Goal: Navigation & Orientation: Find specific page/section

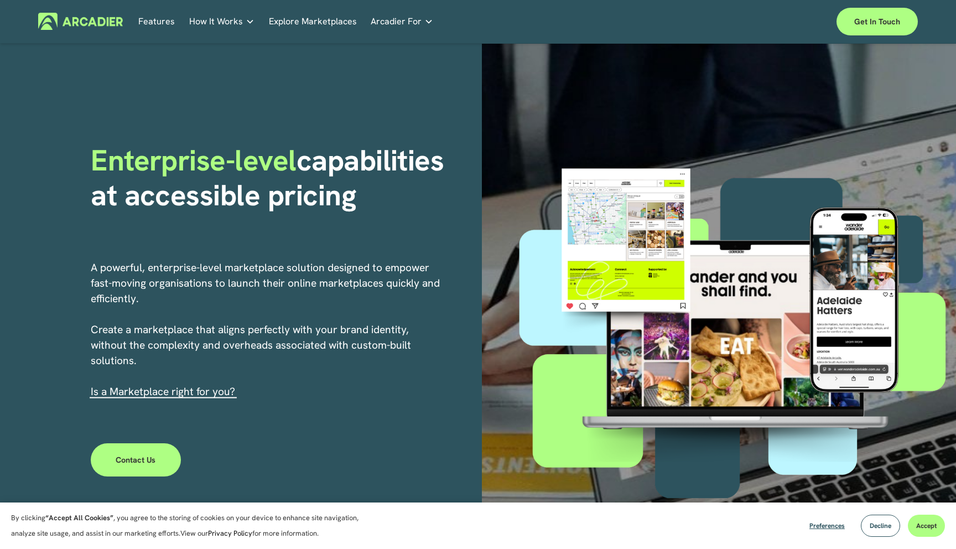
click at [641, 528] on section "By clicking “Accept All Cookies” , you agree to the storing of cookies on your …" at bounding box center [478, 525] width 956 height 46
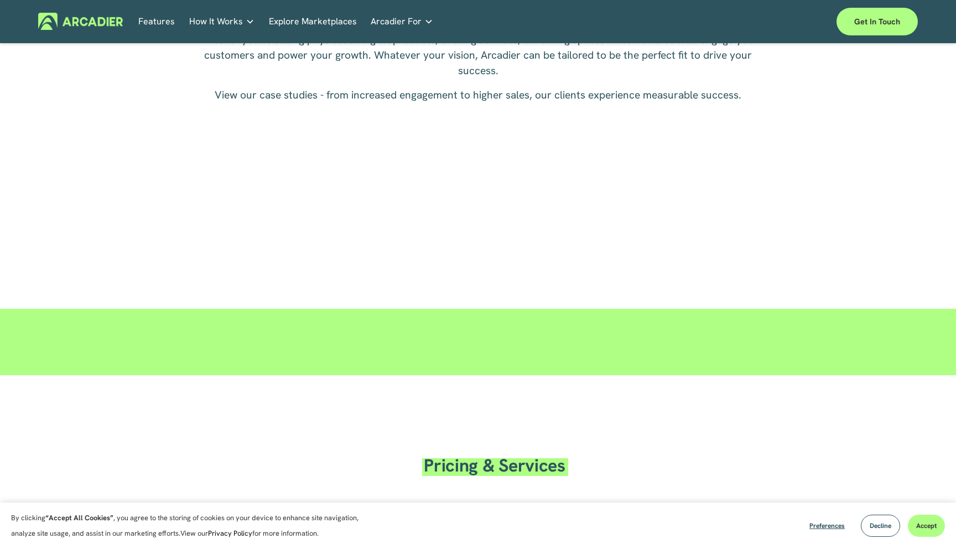
scroll to position [1795, 0]
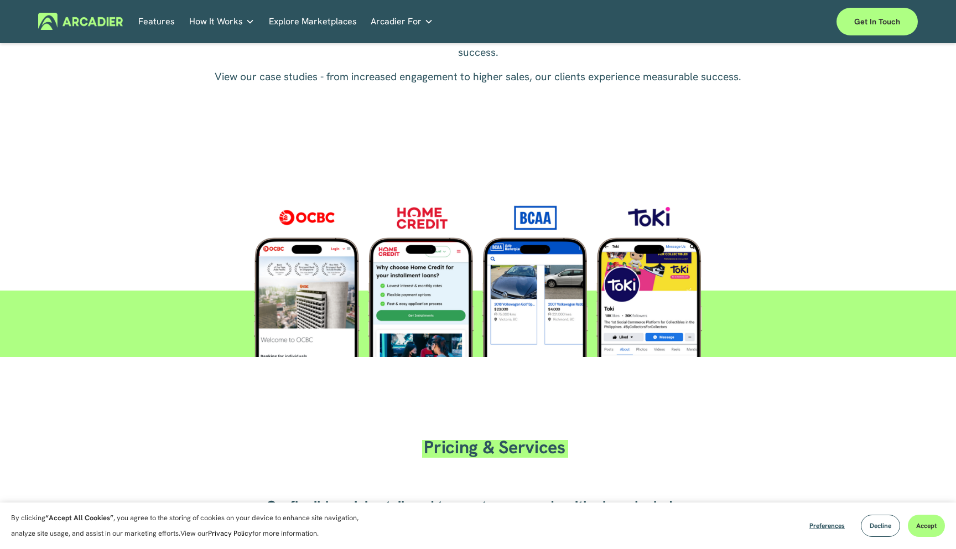
click at [418, 217] on div at bounding box center [478, 273] width 544 height 167
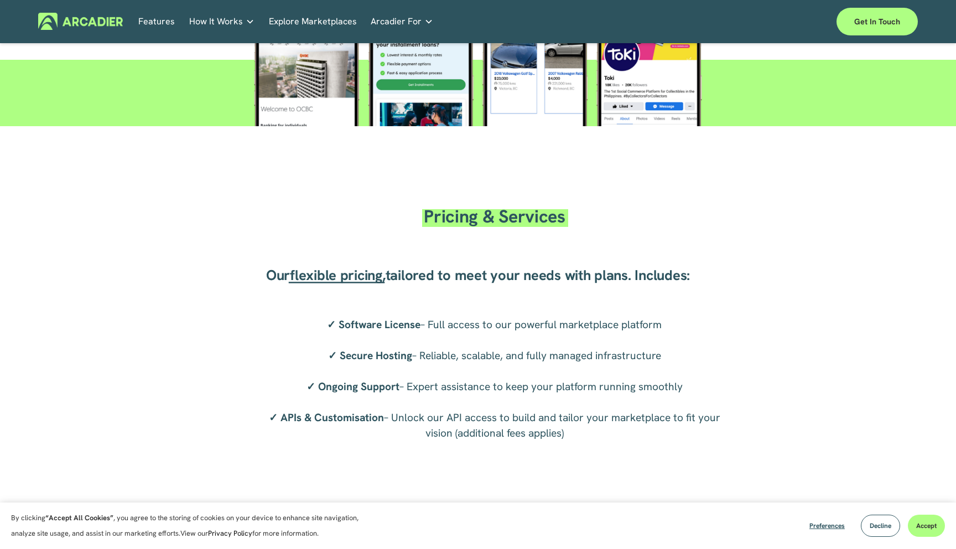
scroll to position [2059, 0]
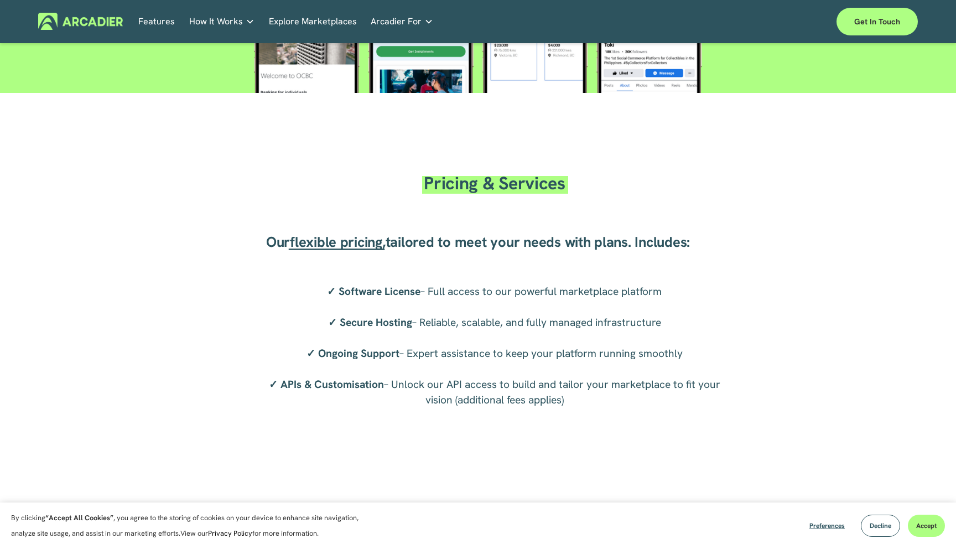
click at [337, 246] on span "flexible pricing" at bounding box center [336, 241] width 92 height 19
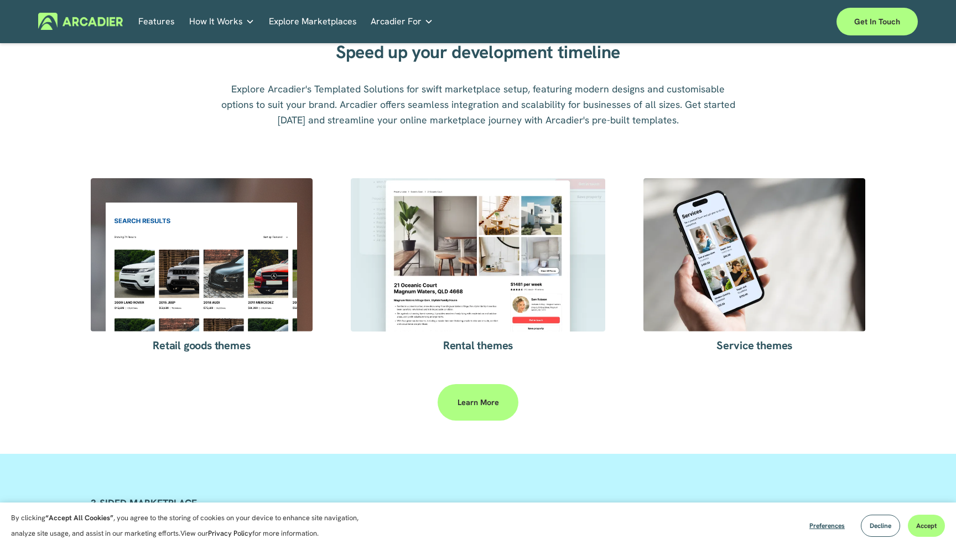
scroll to position [1843, 0]
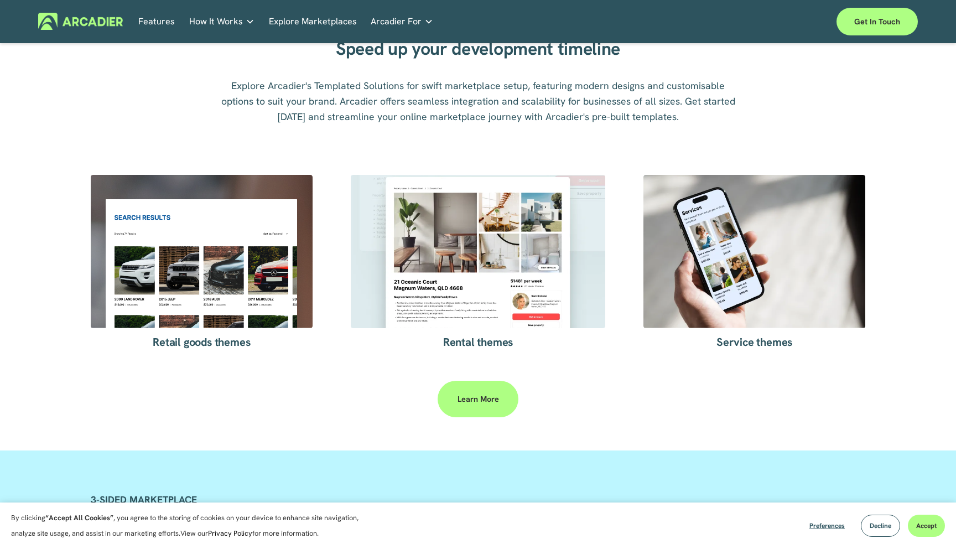
click at [313, 17] on link "Explore Marketplaces" at bounding box center [313, 21] width 88 height 17
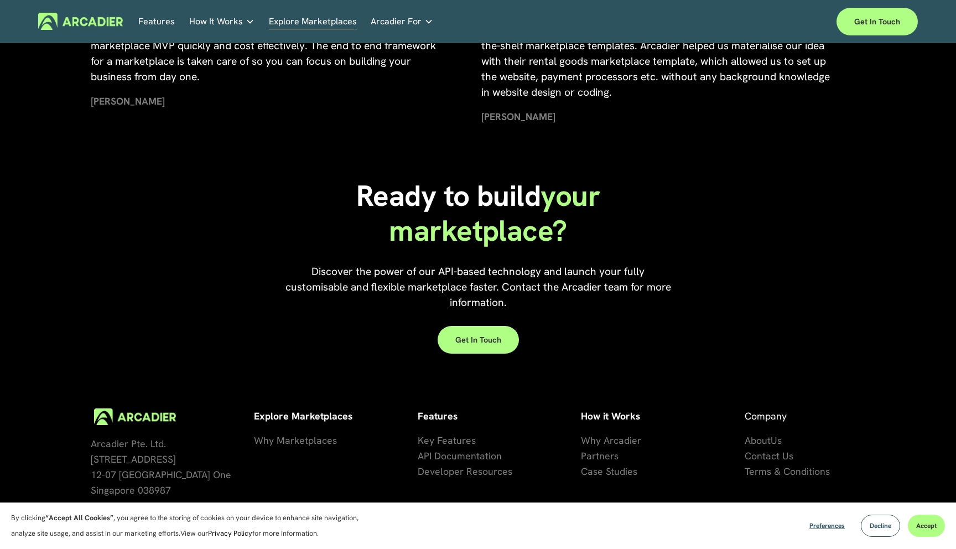
scroll to position [2392, 0]
